Goal: Find specific page/section

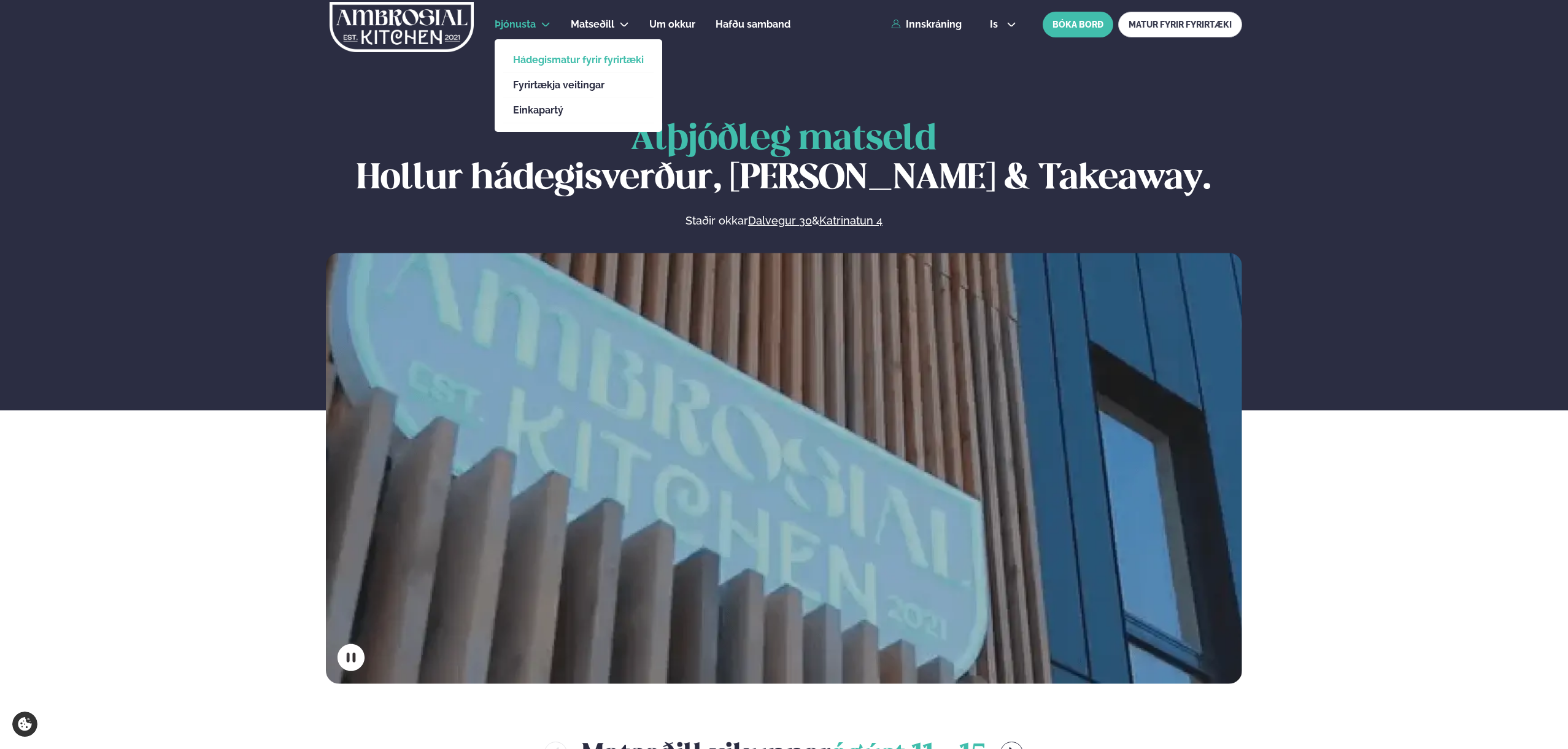
click at [533, 60] on link "Hádegismatur fyrir fyrirtæki" at bounding box center [578, 60] width 131 height 10
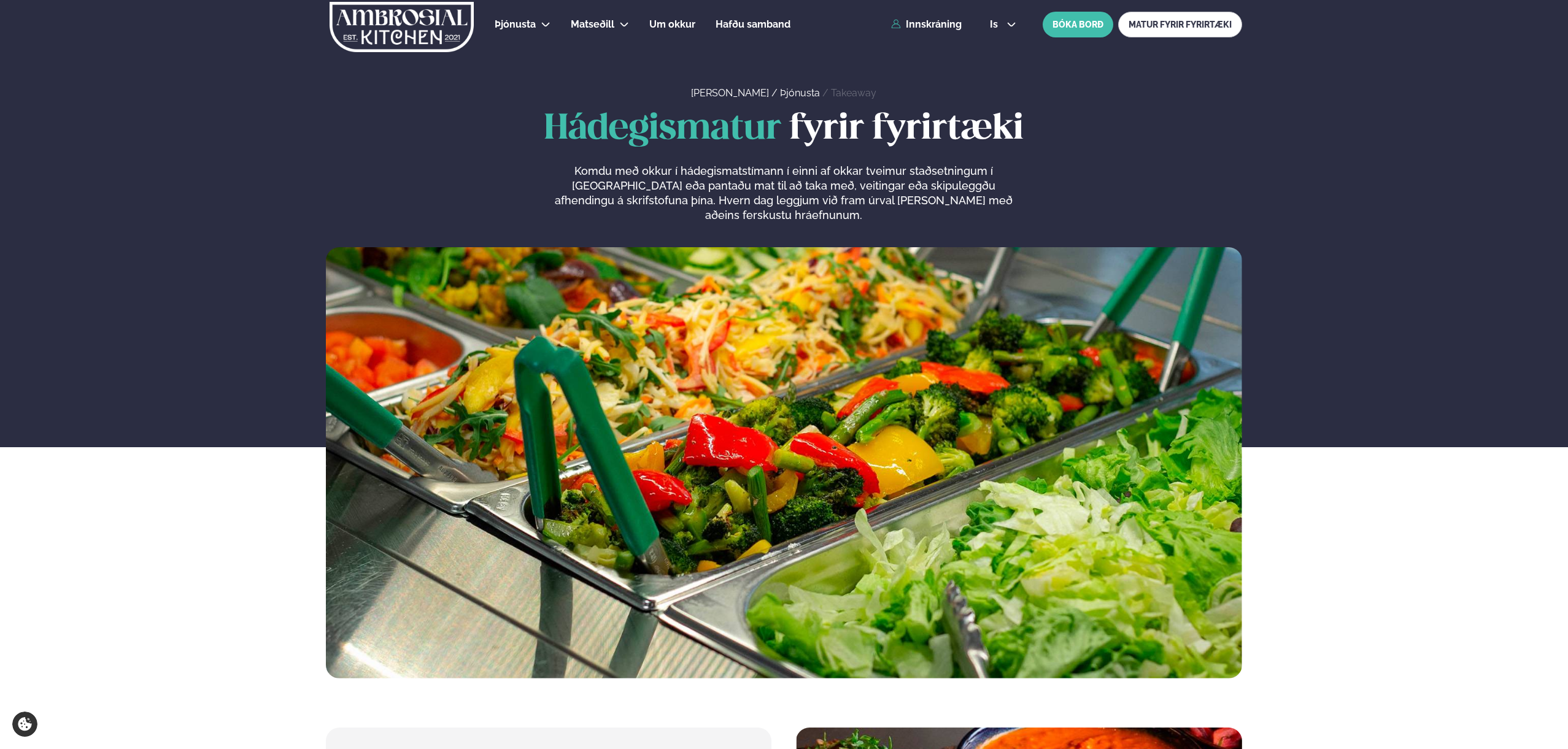
click at [1007, 31] on div "is en is BÓKA BORÐ MATUR FYRIR FYRIRTÆKI" at bounding box center [1111, 24] width 262 height 26
click at [1009, 26] on icon at bounding box center [1012, 25] width 8 height 5
click at [1000, 43] on link "en" at bounding box center [1002, 46] width 46 height 25
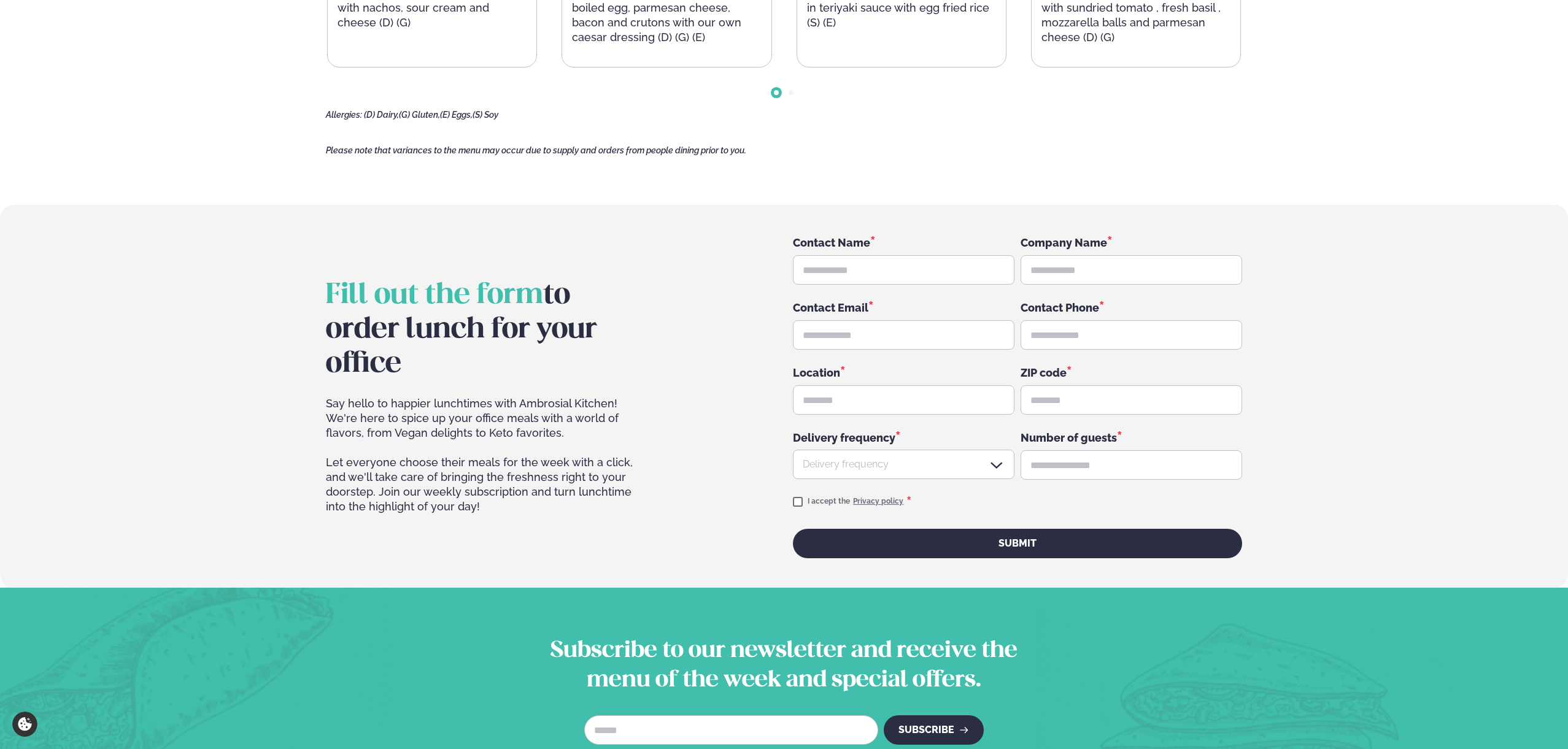
scroll to position [1875, 0]
